Goal: Transaction & Acquisition: Purchase product/service

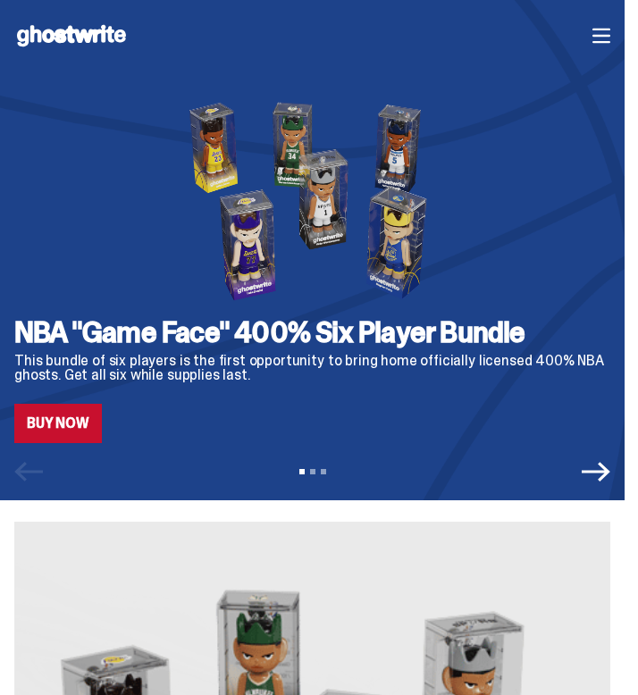
click at [610, 37] on icon "button" at bounding box center [601, 36] width 18 height 18
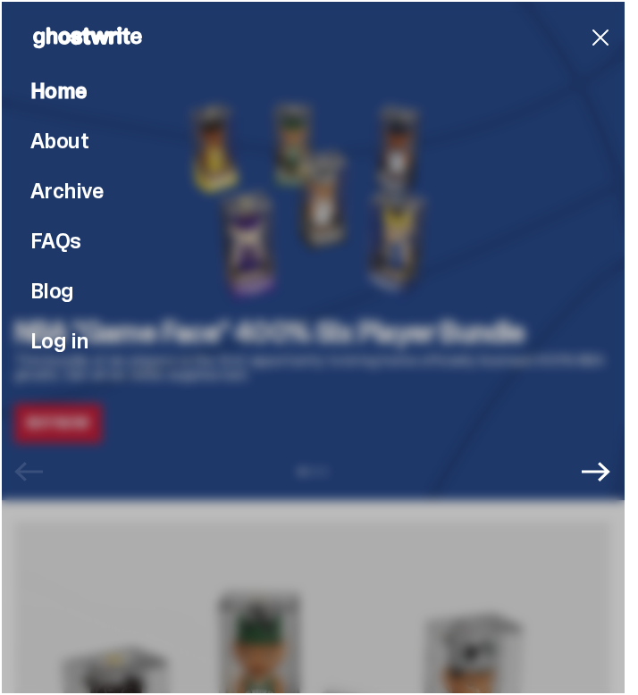
click at [153, 625] on div "Home About Archive FAQs Blog Log in" at bounding box center [319, 347] width 638 height 695
click at [214, 336] on li "Log in" at bounding box center [326, 341] width 592 height 21
click at [601, 40] on icon "button" at bounding box center [600, 37] width 29 height 29
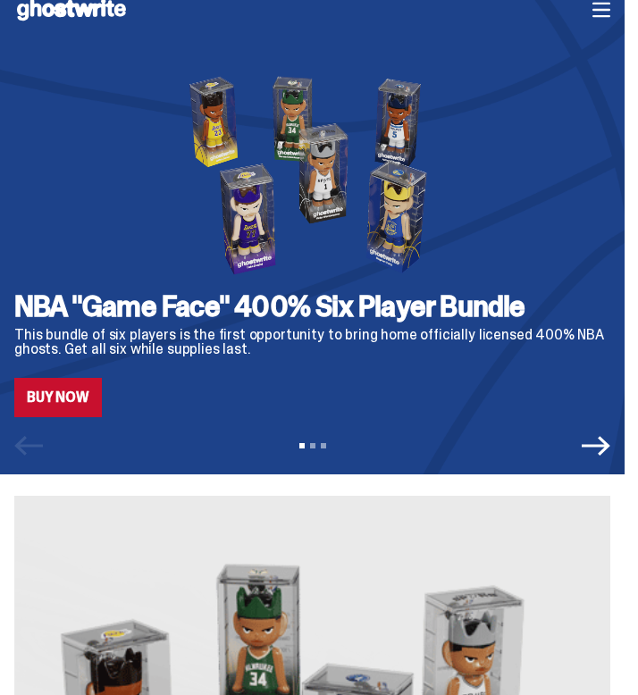
scroll to position [117, 0]
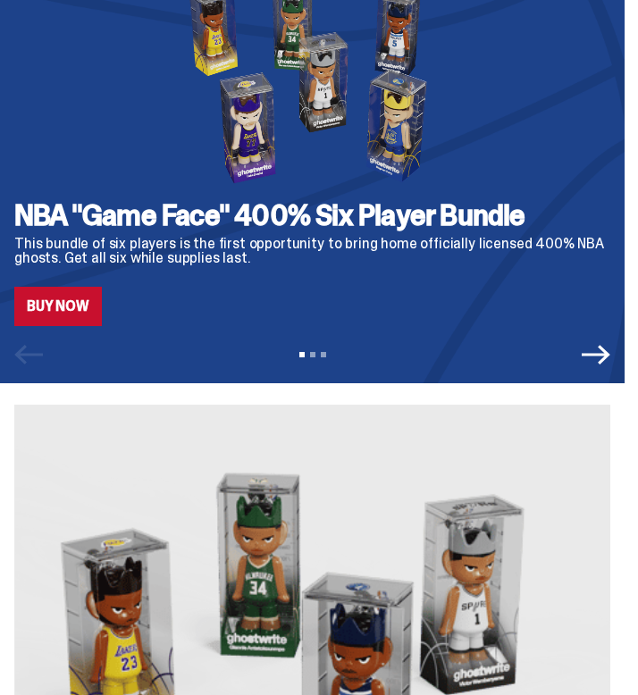
click at [610, 354] on icon "Next" at bounding box center [596, 355] width 29 height 20
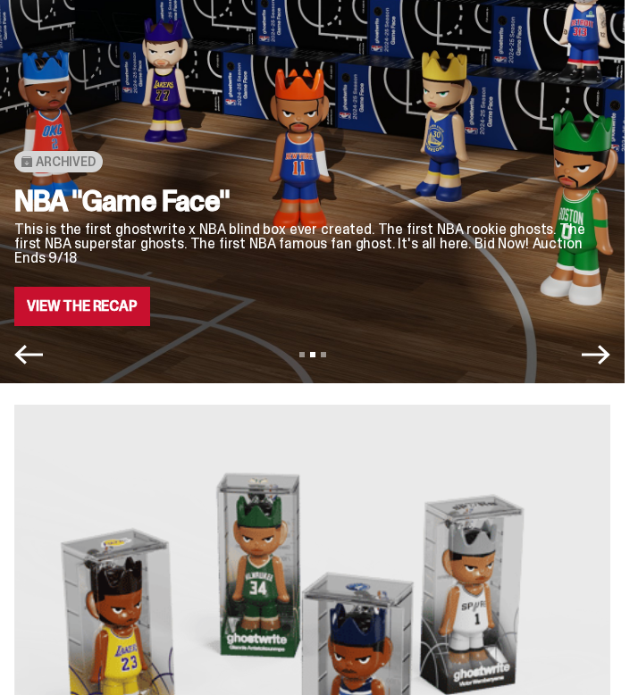
click at [610, 354] on icon "Next" at bounding box center [596, 355] width 29 height 20
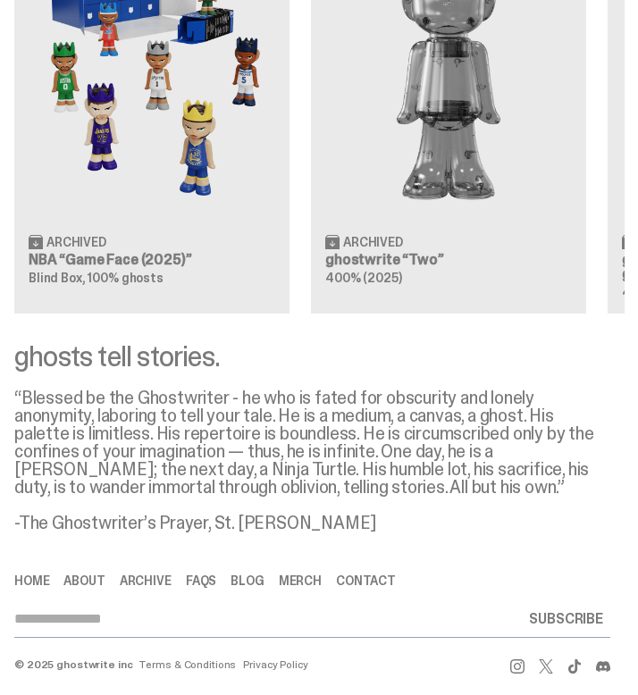
scroll to position [4519, 0]
click at [93, 151] on div "Clearing Price: $500 Archived NBA “Game Face (2025)” Blind Box, 100% ghosts Cle…" at bounding box center [312, 91] width 625 height 443
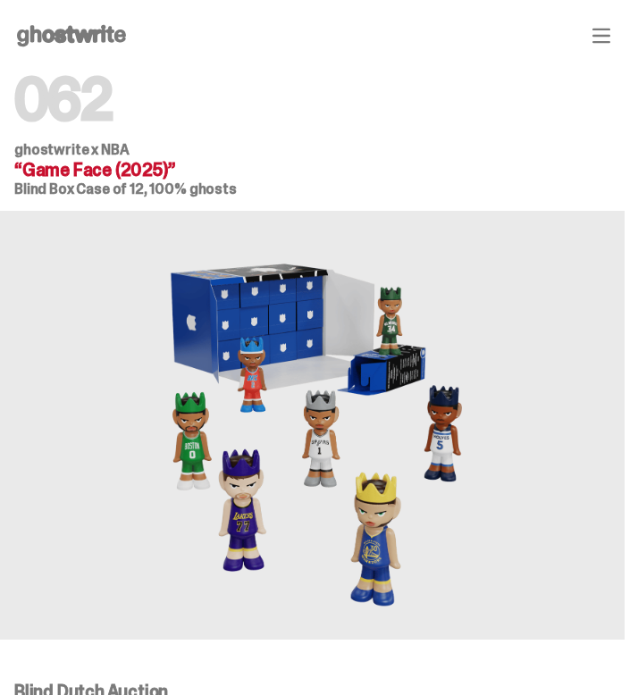
scroll to position [376, 0]
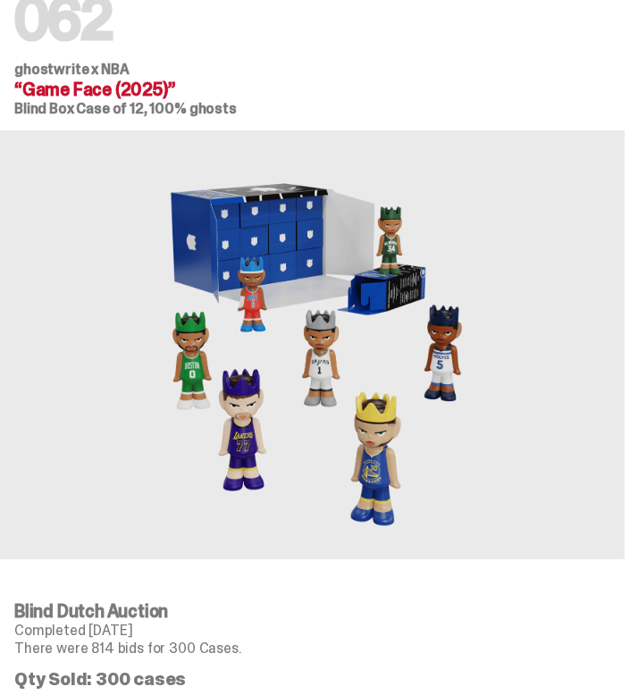
scroll to position [97, 0]
